Goal: Transaction & Acquisition: Book appointment/travel/reservation

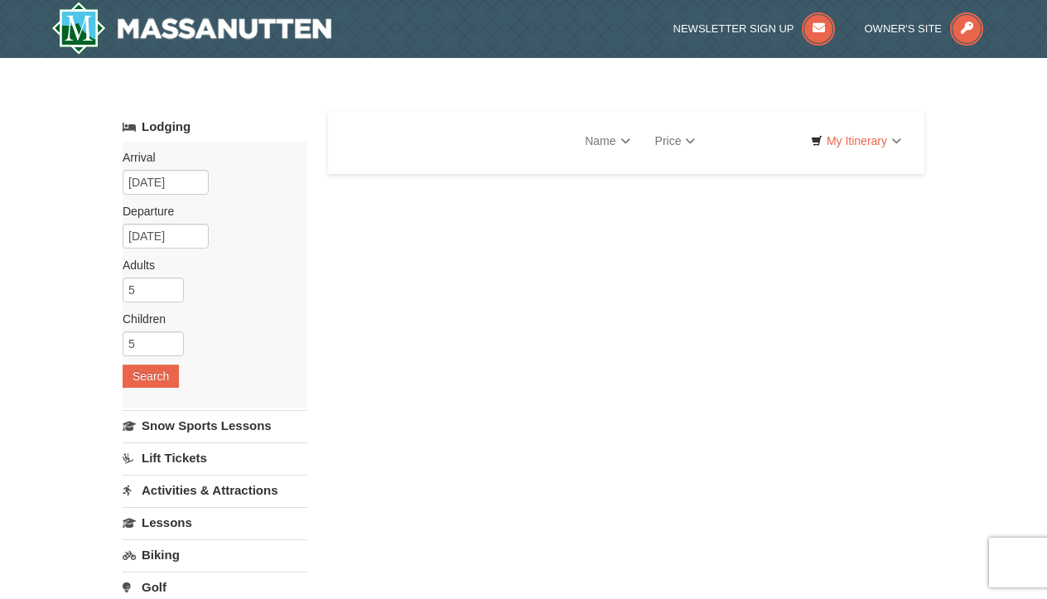
select select "10"
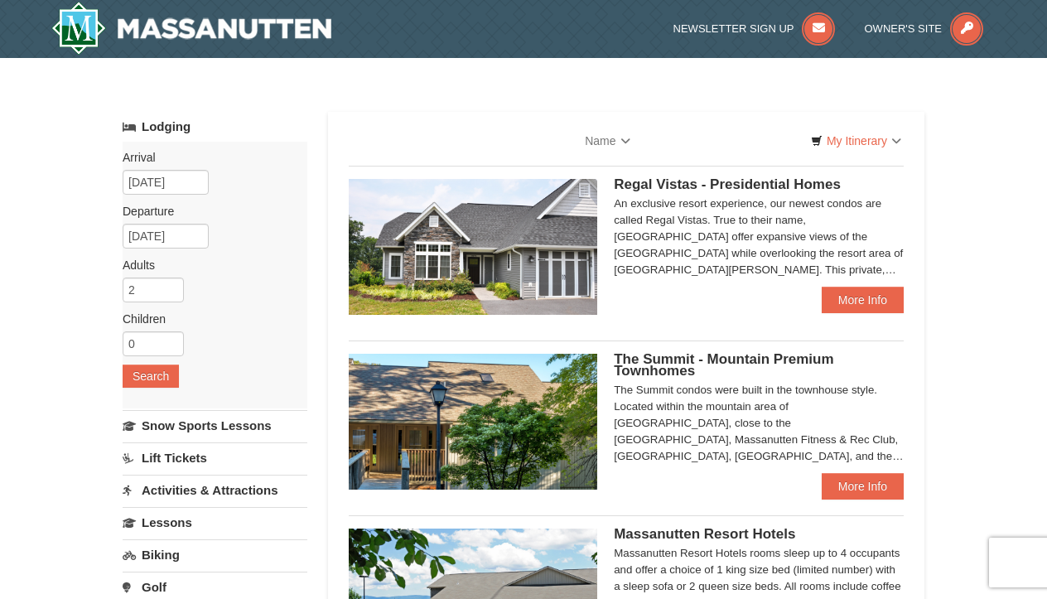
select select "10"
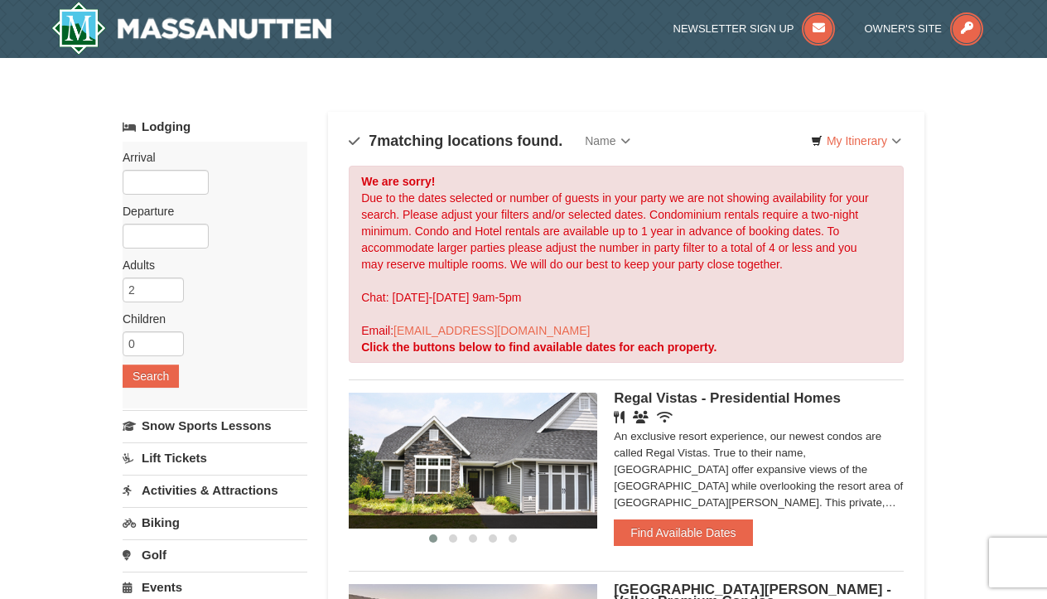
click at [501, 524] on span at bounding box center [473, 521] width 249 height 13
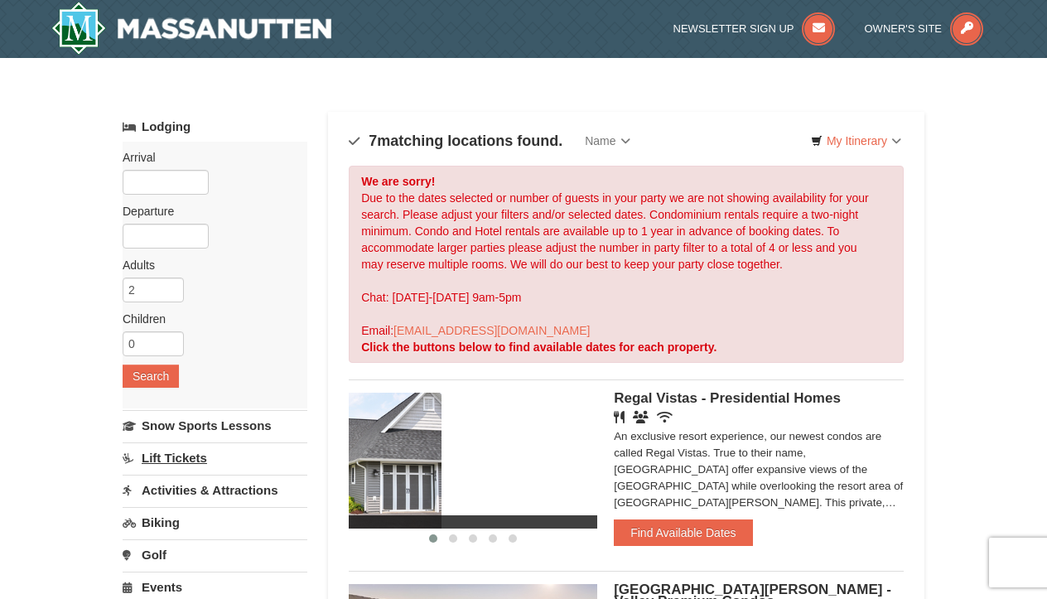
drag, startPoint x: 571, startPoint y: 485, endPoint x: 199, endPoint y: 450, distance: 373.6
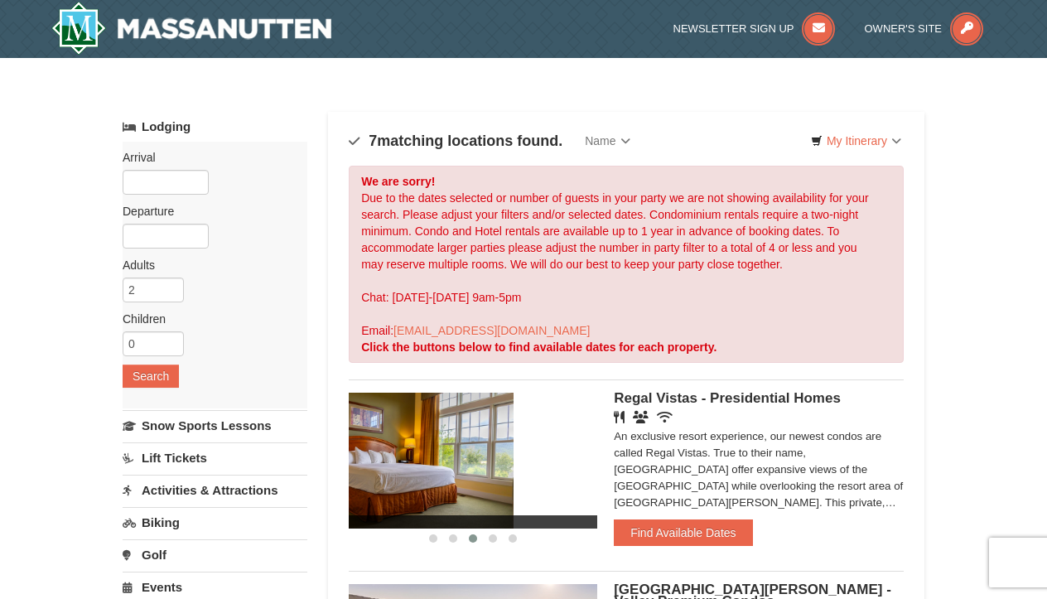
drag, startPoint x: 483, startPoint y: 477, endPoint x: 401, endPoint y: 473, distance: 82.1
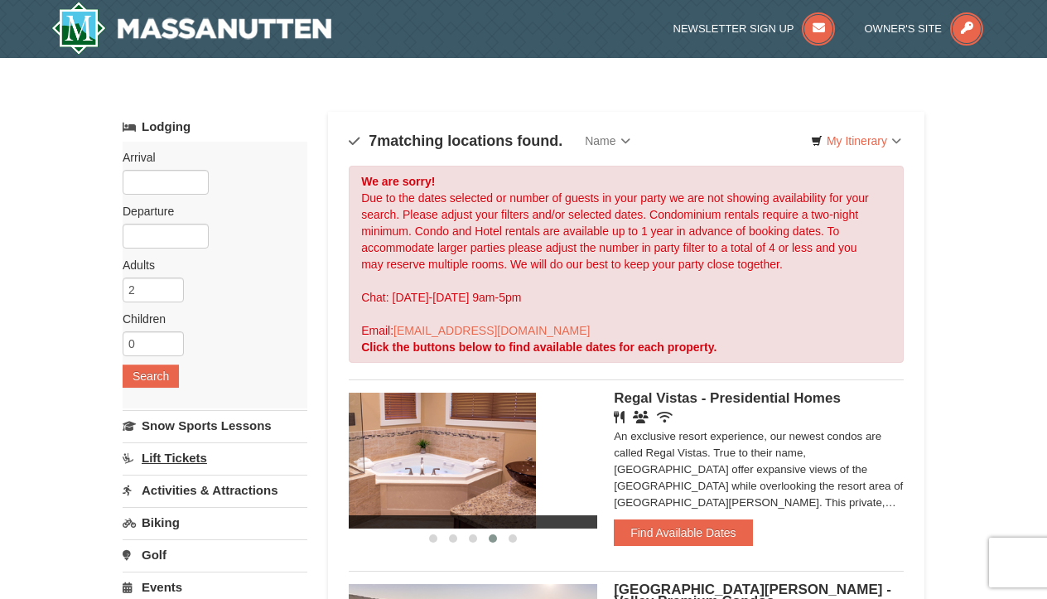
drag, startPoint x: 557, startPoint y: 461, endPoint x: 306, endPoint y: 445, distance: 251.5
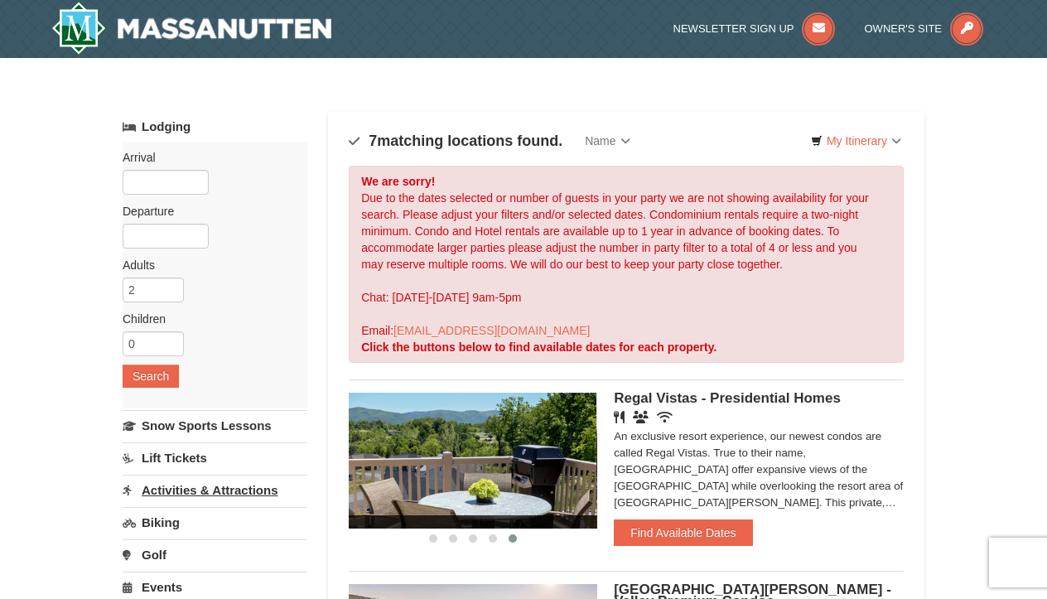
drag, startPoint x: 511, startPoint y: 450, endPoint x: 224, endPoint y: 476, distance: 287.8
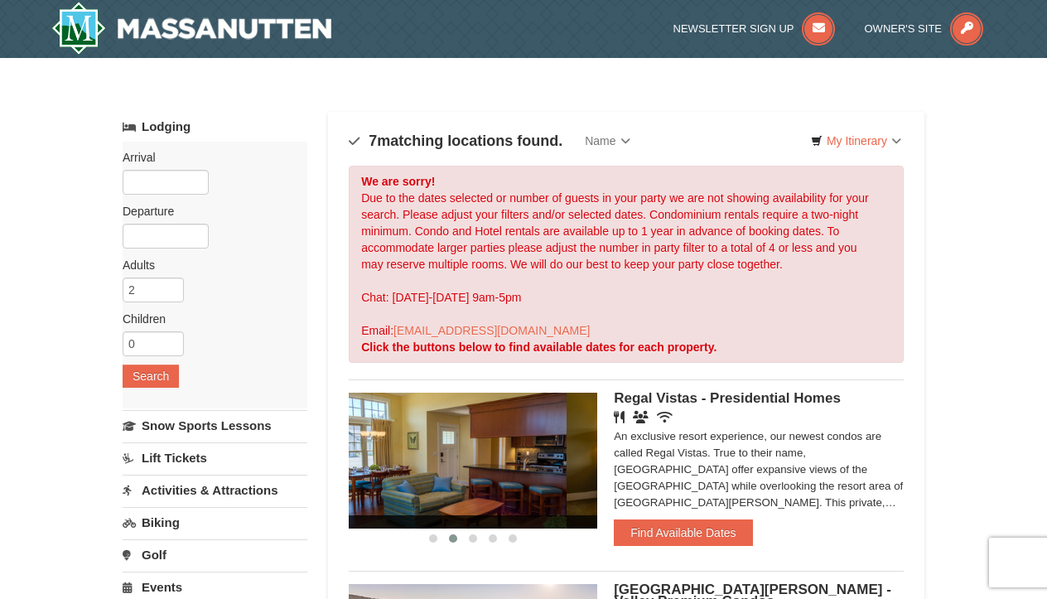
drag, startPoint x: 426, startPoint y: 485, endPoint x: 362, endPoint y: 489, distance: 63.9
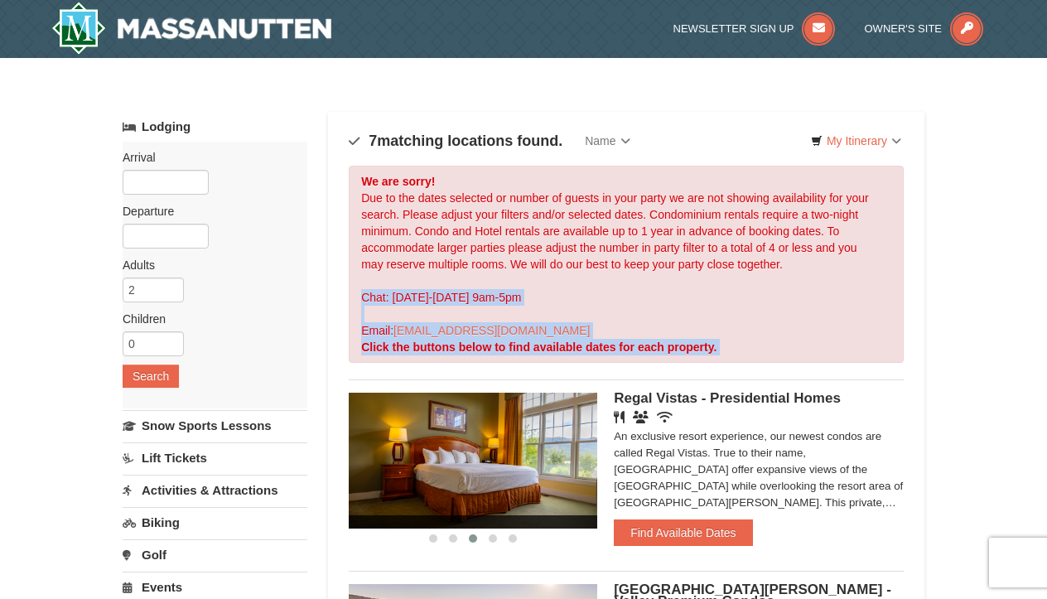
drag, startPoint x: 337, startPoint y: 292, endPoint x: 316, endPoint y: 396, distance: 105.6
